Goal: Information Seeking & Learning: Learn about a topic

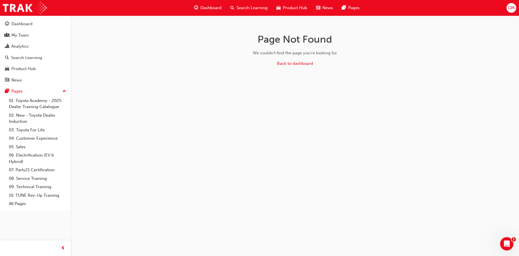
click at [285, 6] on span "Product Hub" at bounding box center [295, 8] width 24 height 6
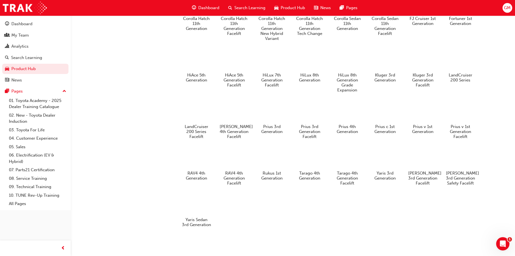
scroll to position [95, 0]
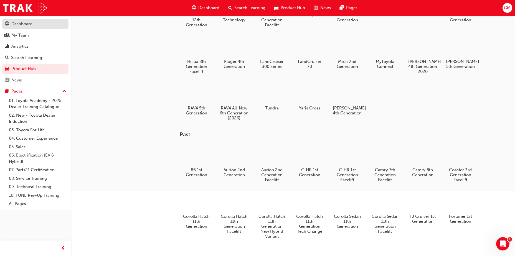
click at [25, 24] on div "Dashboard" at bounding box center [21, 24] width 21 height 6
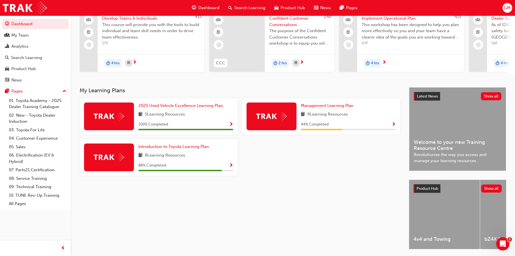
scroll to position [69, 0]
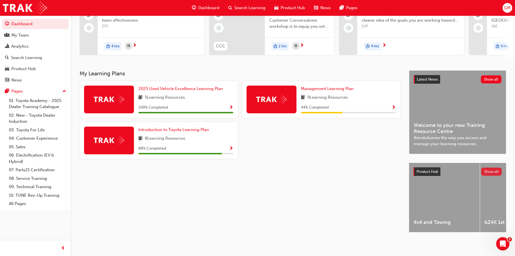
click at [491, 169] on button "Show all" at bounding box center [491, 172] width 21 height 8
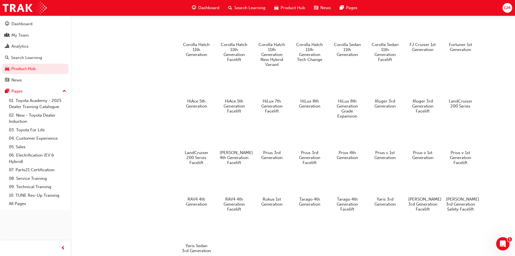
scroll to position [303, 0]
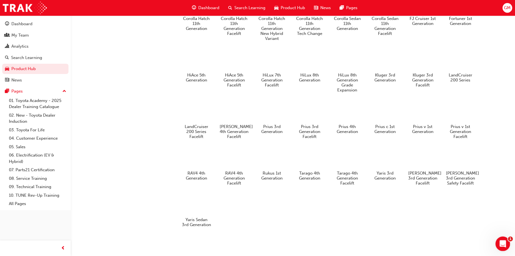
click at [504, 246] on div "Open Intercom Messenger" at bounding box center [502, 243] width 18 height 18
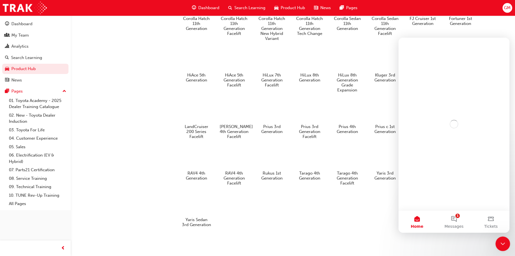
scroll to position [0, 0]
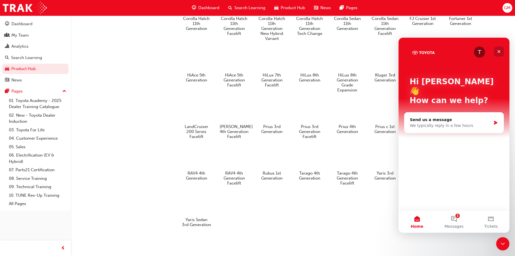
click at [500, 49] on div "Close" at bounding box center [499, 52] width 10 height 10
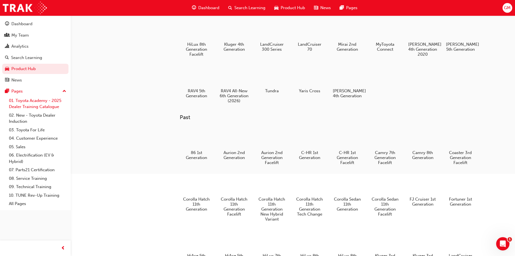
scroll to position [108, 0]
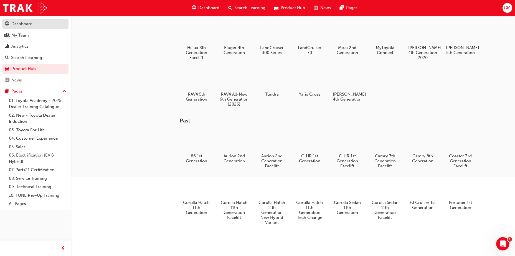
click at [21, 26] on div "Dashboard" at bounding box center [21, 24] width 21 height 6
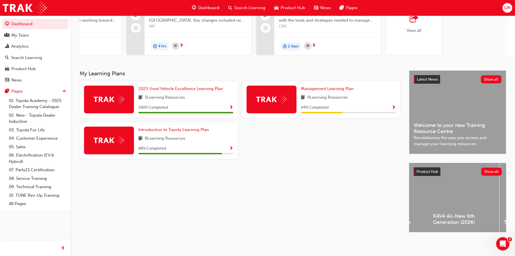
scroll to position [0, 1958]
click at [495, 169] on button "Show all" at bounding box center [491, 172] width 21 height 8
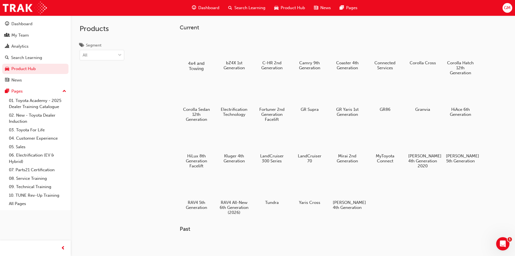
click at [193, 51] on div at bounding box center [196, 47] width 31 height 22
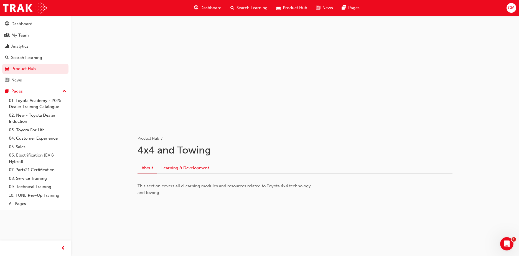
click at [182, 168] on link "Learning & Development" at bounding box center [185, 168] width 56 height 11
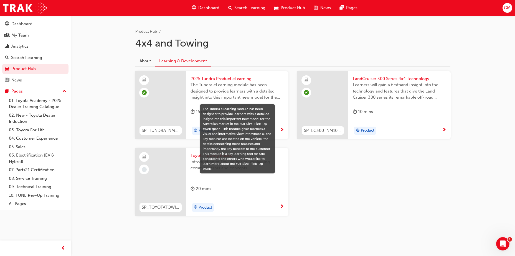
scroll to position [108, 0]
click at [281, 127] on span "next-icon" at bounding box center [282, 129] width 4 height 5
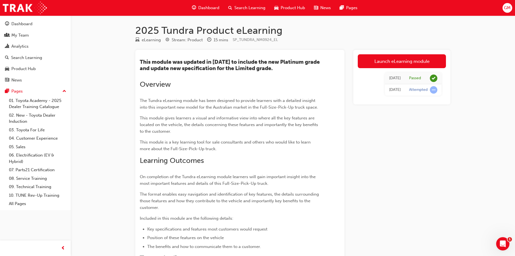
scroll to position [108, 0]
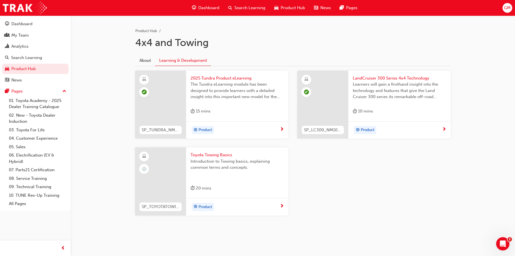
click at [445, 128] on span "next-icon" at bounding box center [444, 129] width 4 height 5
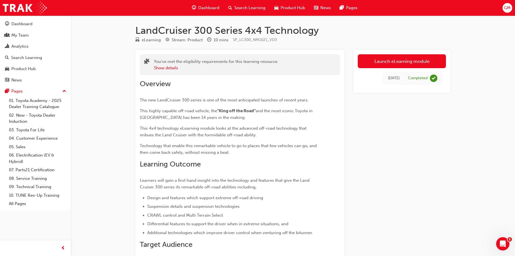
scroll to position [108, 0]
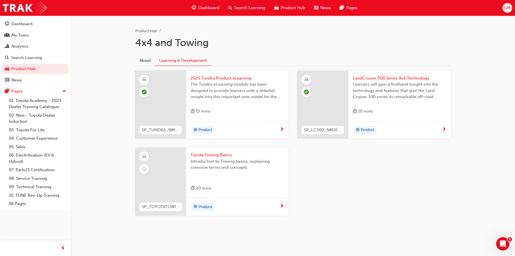
click at [282, 207] on span "next-icon" at bounding box center [282, 206] width 4 height 5
